Goal: Information Seeking & Learning: Learn about a topic

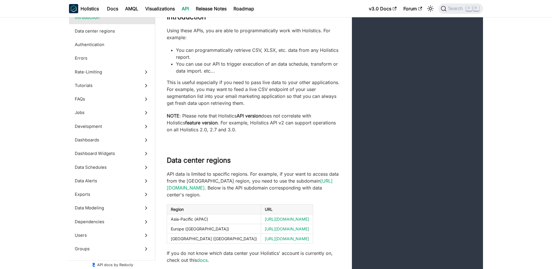
scroll to position [15, 0]
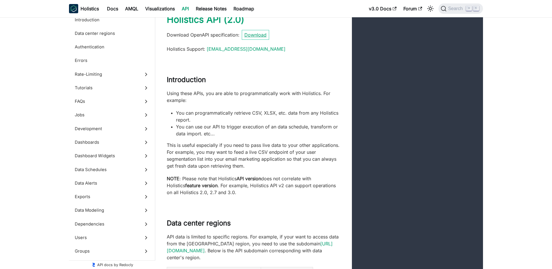
click at [255, 33] on link "Download" at bounding box center [255, 35] width 27 height 10
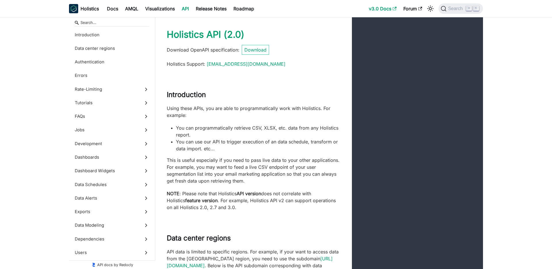
click at [388, 6] on link "v3.0 Docs" at bounding box center [383, 8] width 35 height 9
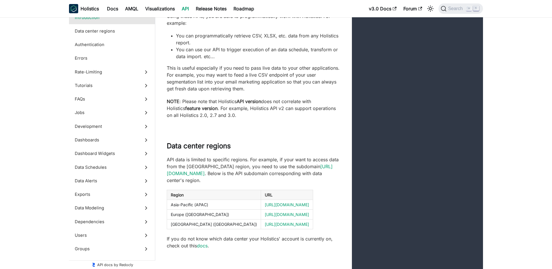
scroll to position [93, 0]
click at [255, 169] on p "API data is limited to specific regions. For example, if your want to access da…" at bounding box center [254, 168] width 174 height 28
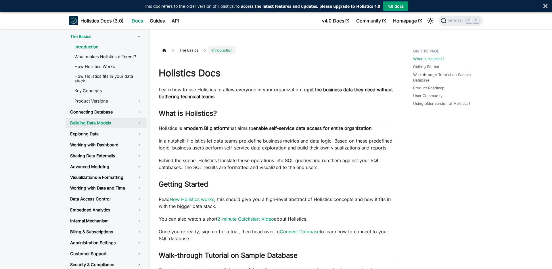
click at [136, 118] on link "Building Data Models" at bounding box center [106, 123] width 81 height 10
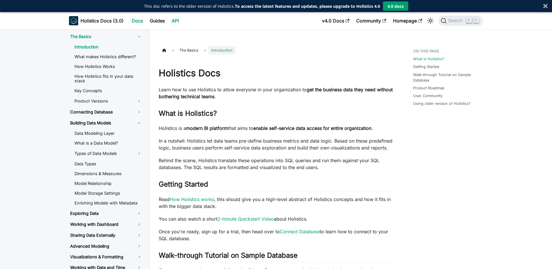
click at [172, 23] on link "API" at bounding box center [175, 20] width 14 height 9
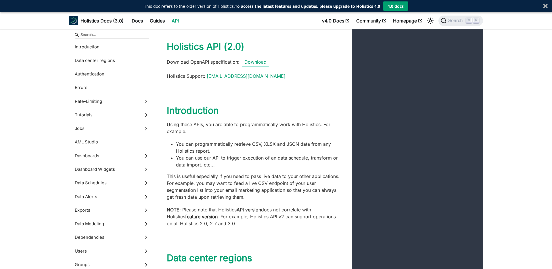
click at [243, 78] on link "[EMAIL_ADDRESS][DOMAIN_NAME]" at bounding box center [246, 76] width 79 height 6
click at [262, 62] on link "Download" at bounding box center [255, 62] width 27 height 10
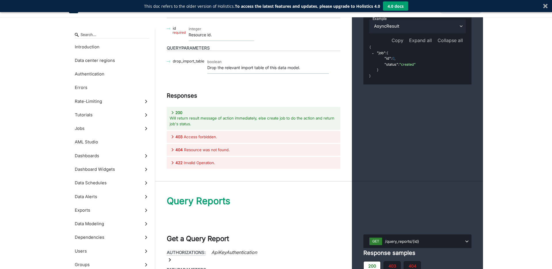
scroll to position [20470, 0]
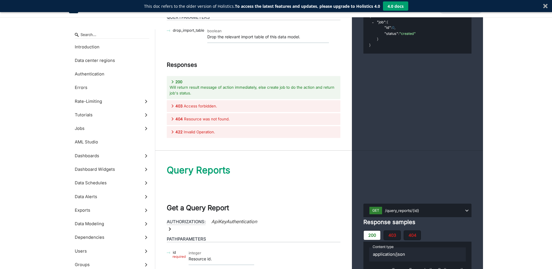
scroll to position [20494, 0]
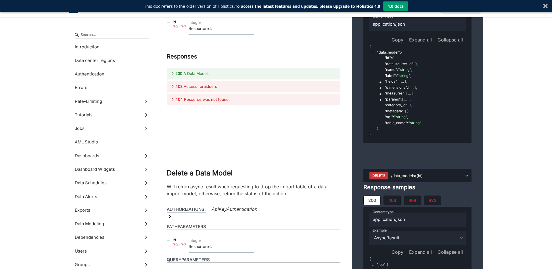
scroll to position [20255, 0]
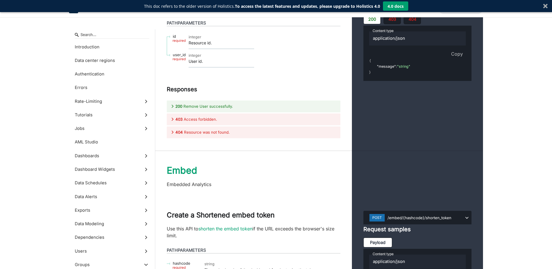
scroll to position [18359, 0]
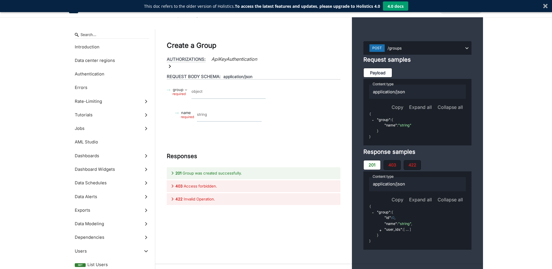
scroll to position [16975, 0]
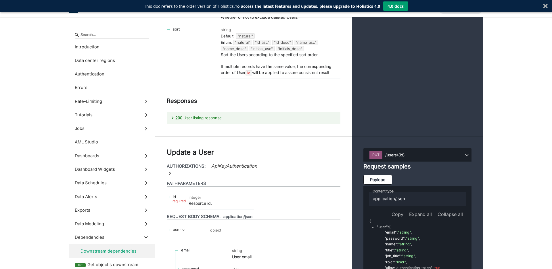
scroll to position [15037, 0]
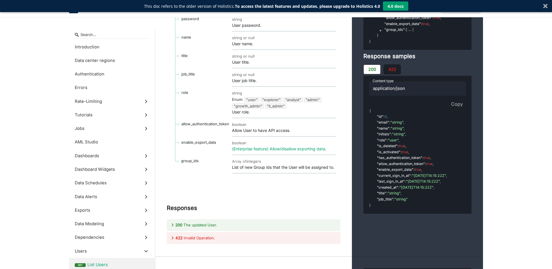
scroll to position [15420, 0]
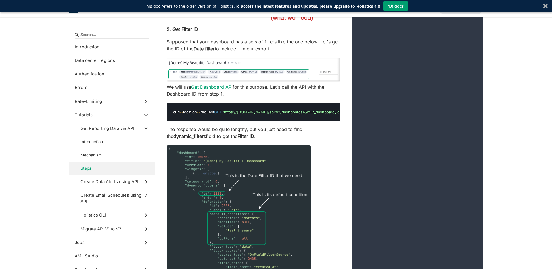
scroll to position [2575, 0]
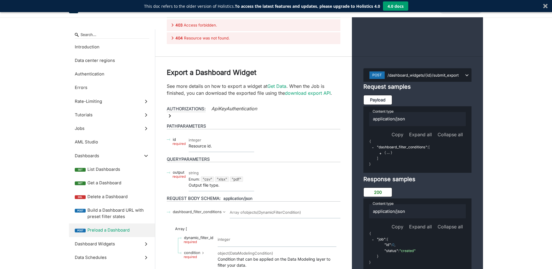
scroll to position [10819, 0]
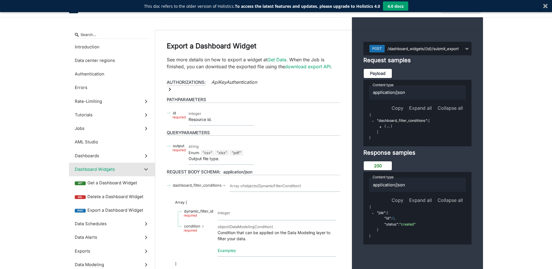
scroll to position [10841, 0]
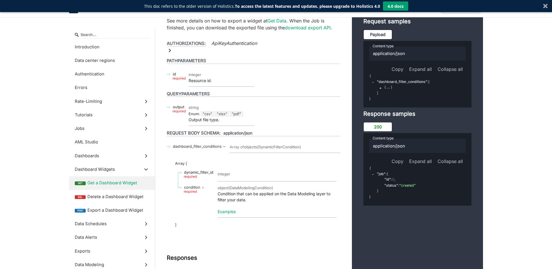
scroll to position [10883, 0]
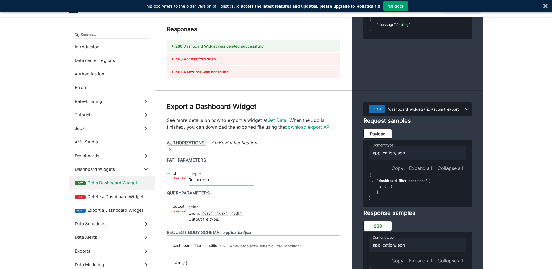
scroll to position [10949, 0]
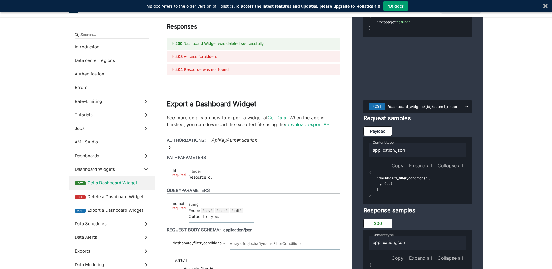
drag, startPoint x: 183, startPoint y: 192, endPoint x: 210, endPoint y: 192, distance: 26.8
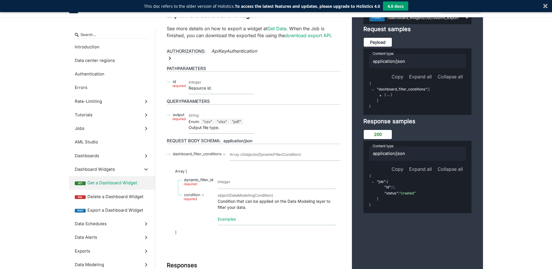
scroll to position [11039, 0]
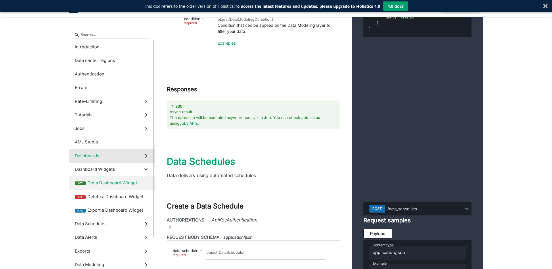
click at [122, 153] on label "Dashboards" at bounding box center [112, 156] width 86 height 14
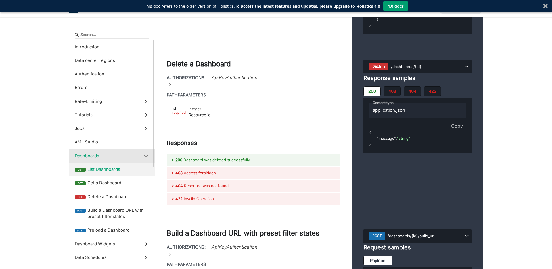
click at [126, 171] on span "List Dashboards" at bounding box center [118, 169] width 62 height 6
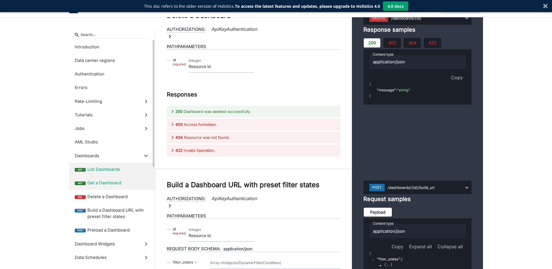
click at [118, 182] on span "Get a Dashboard" at bounding box center [118, 183] width 62 height 6
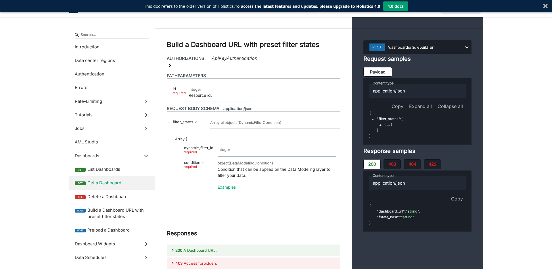
scroll to position [9986, 0]
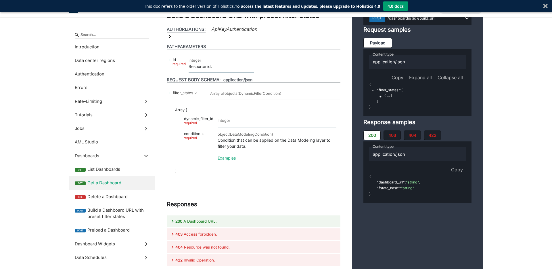
scroll to position [10148, 0]
